Goal: Find specific page/section: Find specific page/section

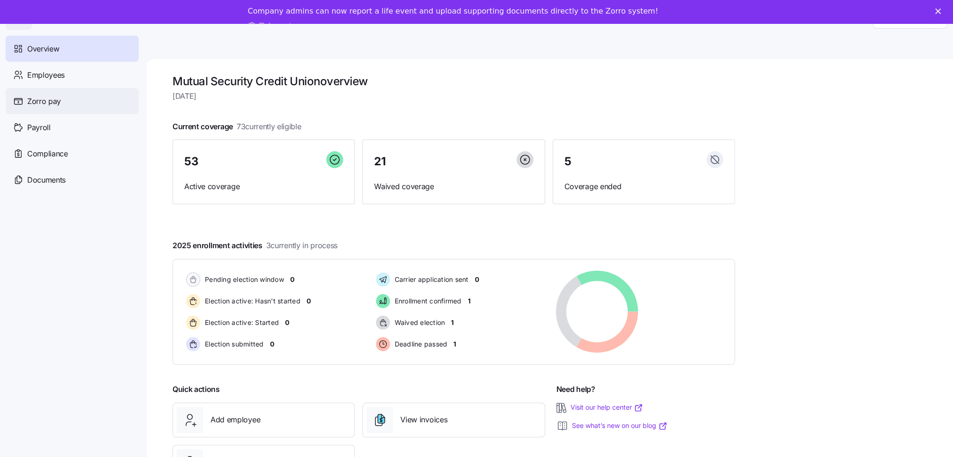
click at [49, 103] on span "Zorro pay" at bounding box center [44, 102] width 34 height 12
